Goal: Transaction & Acquisition: Register for event/course

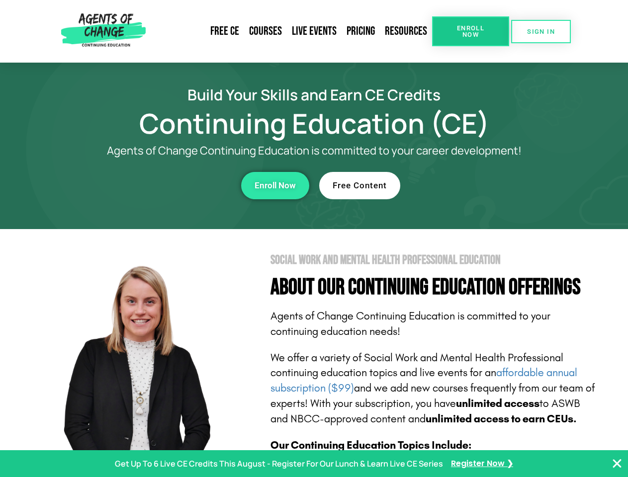
click at [314, 239] on section "Social Work and Mental Health Professional Education About Our Continuing Educa…" at bounding box center [314, 438] width 628 height 418
click at [470, 31] on span "Enroll Now" at bounding box center [470, 31] width 45 height 13
click at [541, 31] on span "SIGN IN" at bounding box center [541, 31] width 28 height 6
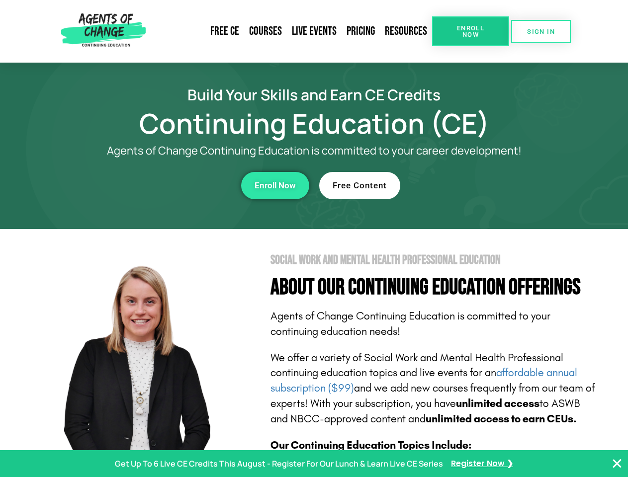
click at [173, 186] on div "Enroll Now" at bounding box center [173, 185] width 274 height 27
click at [275, 186] on span "Enroll Now" at bounding box center [275, 186] width 41 height 8
click at [456, 186] on div "Free Content" at bounding box center [456, 185] width 274 height 27
